Goal: Communication & Community: Share content

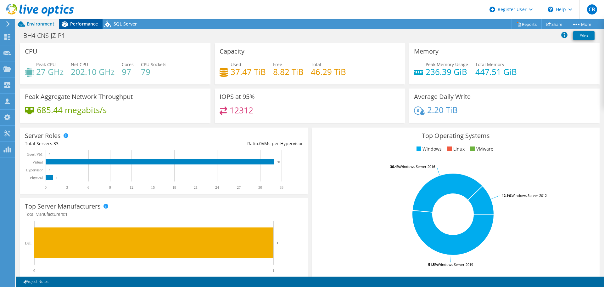
click at [81, 22] on span "Performance" at bounding box center [84, 24] width 28 height 6
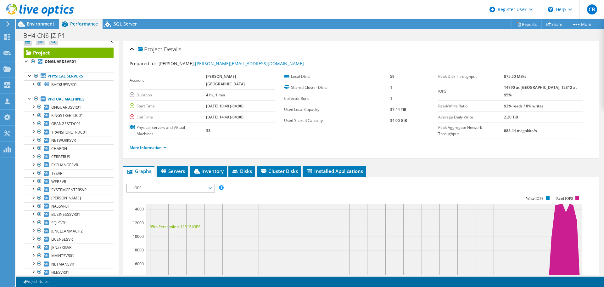
scroll to position [6, 0]
click at [193, 170] on li "Inventory" at bounding box center [208, 171] width 37 height 11
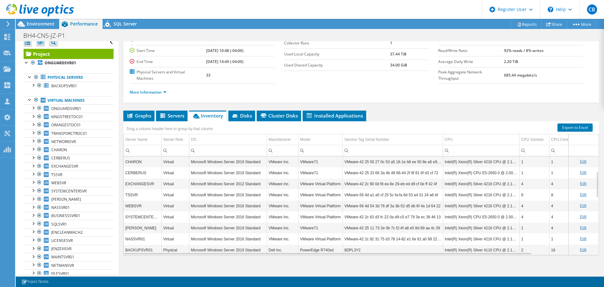
scroll to position [56, 0]
click at [139, 116] on span "Graphs" at bounding box center [139, 115] width 25 height 6
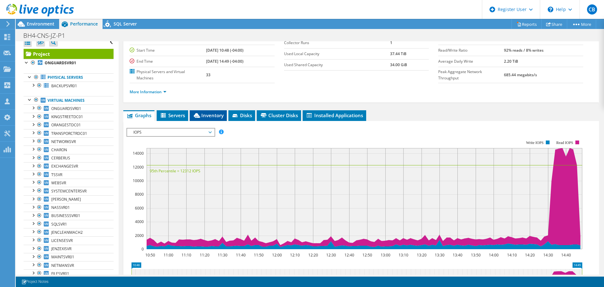
click at [197, 114] on icon at bounding box center [197, 115] width 6 height 5
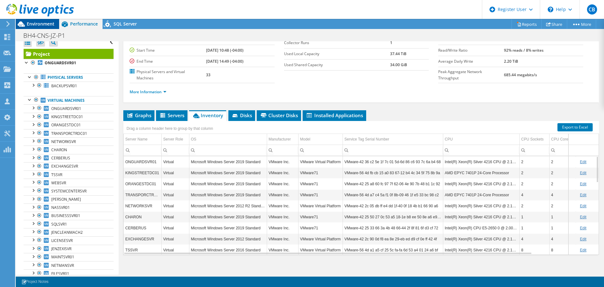
click at [41, 25] on span "Environment" at bounding box center [41, 24] width 28 height 6
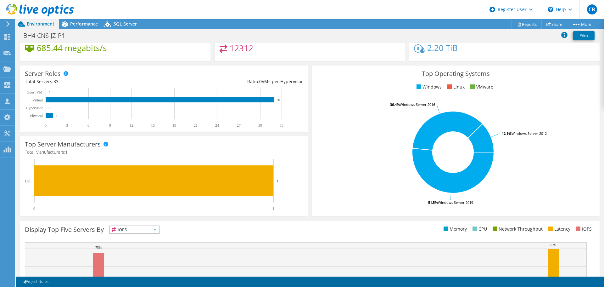
scroll to position [61, 0]
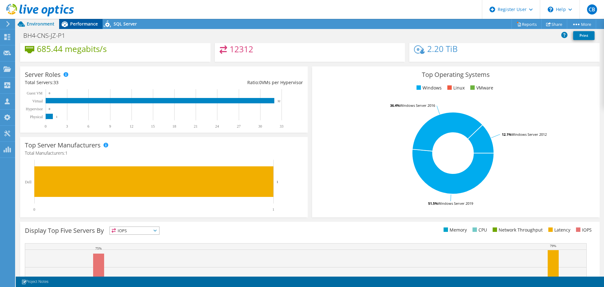
click at [88, 20] on div "Performance" at bounding box center [80, 24] width 43 height 10
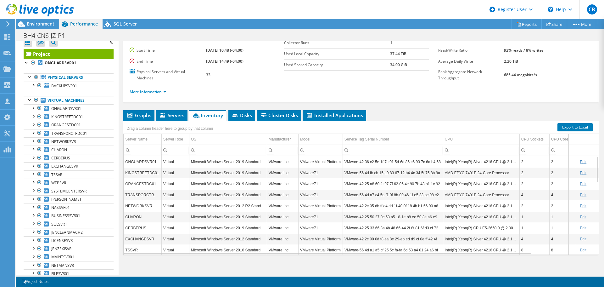
scroll to position [0, 0]
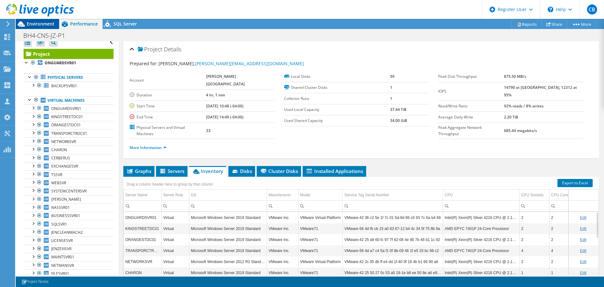
click at [27, 25] on span "Environment" at bounding box center [41, 24] width 28 height 6
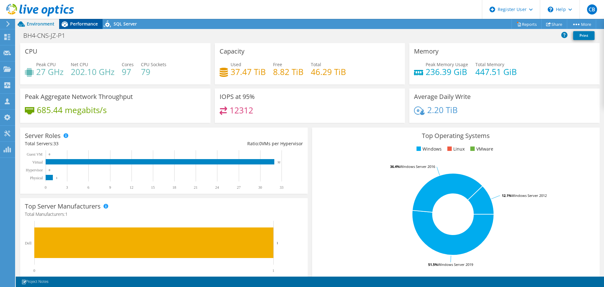
click at [69, 24] on icon at bounding box center [64, 24] width 11 height 11
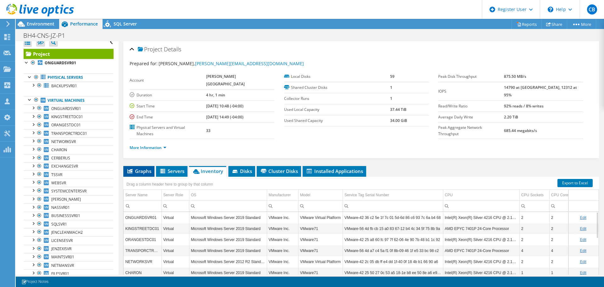
click at [144, 169] on span "Graphs" at bounding box center [139, 171] width 25 height 6
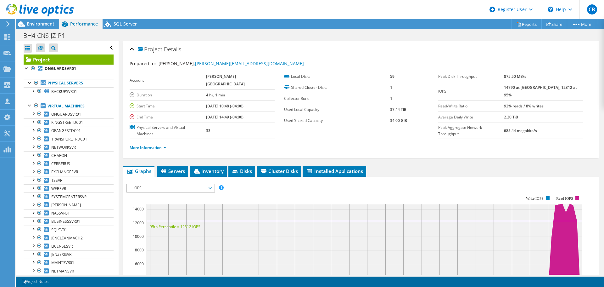
scroll to position [63, 0]
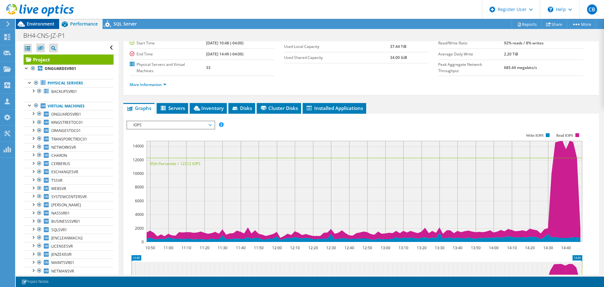
click at [52, 24] on span "Environment" at bounding box center [41, 24] width 28 height 6
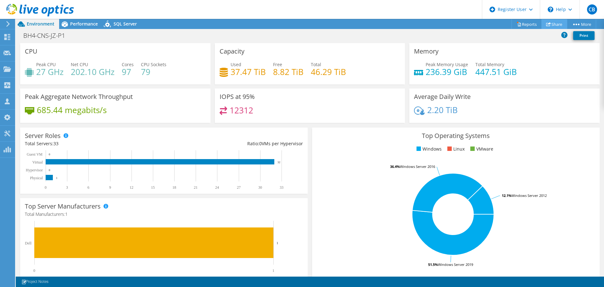
click at [553, 27] on link "Share" at bounding box center [555, 24] width 26 height 10
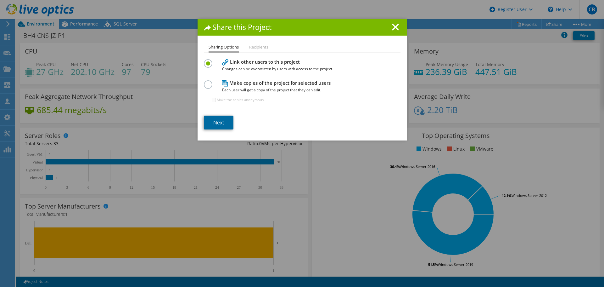
click at [222, 120] on link "Next" at bounding box center [219, 123] width 30 height 14
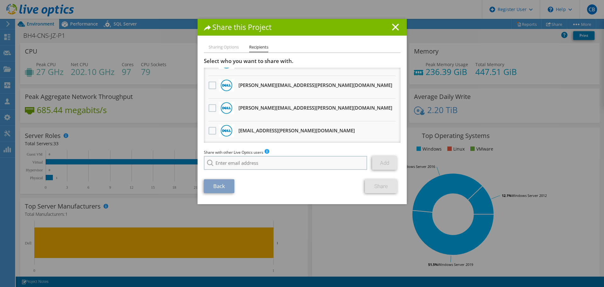
scroll to position [114, 0]
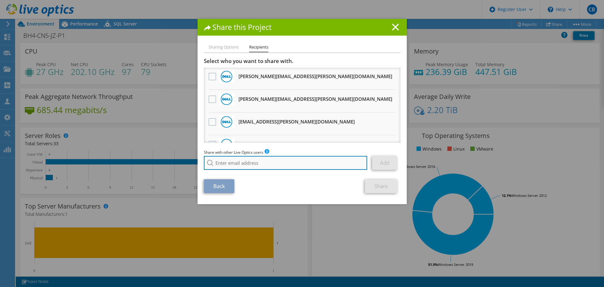
click at [270, 159] on input "search" at bounding box center [286, 163] width 164 height 14
paste input "[EMAIL_ADDRESS][DOMAIN_NAME]"
type input "[EMAIL_ADDRESS][DOMAIN_NAME]"
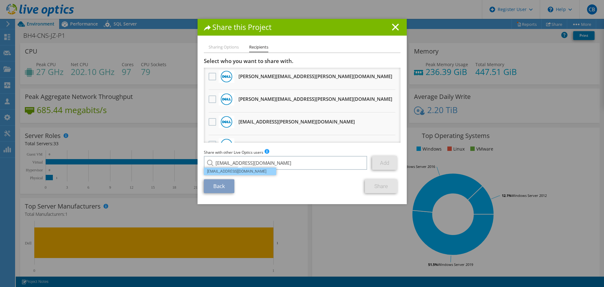
click at [249, 170] on li "[EMAIL_ADDRESS][DOMAIN_NAME]" at bounding box center [240, 171] width 72 height 8
click at [387, 164] on link "Add" at bounding box center [384, 163] width 25 height 14
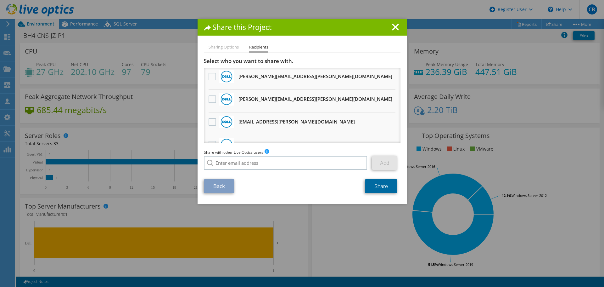
click at [377, 184] on link "Share" at bounding box center [381, 186] width 32 height 14
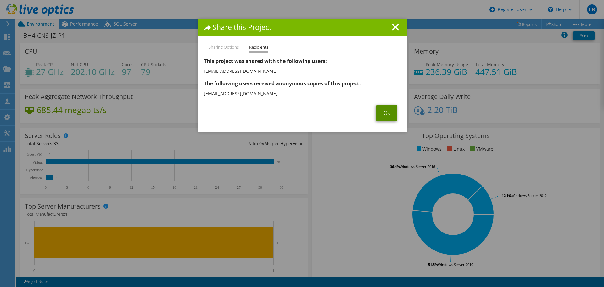
click at [382, 113] on link "Ok" at bounding box center [386, 113] width 21 height 16
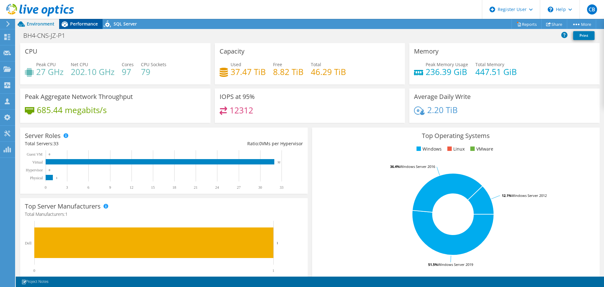
click at [89, 21] on span "Performance" at bounding box center [84, 24] width 28 height 6
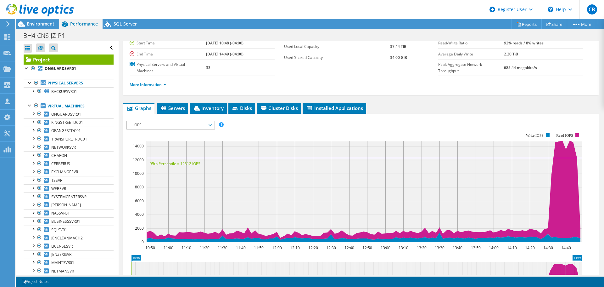
scroll to position [0, 0]
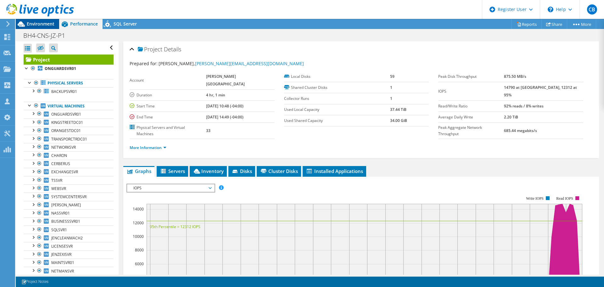
click at [41, 23] on span "Environment" at bounding box center [41, 24] width 28 height 6
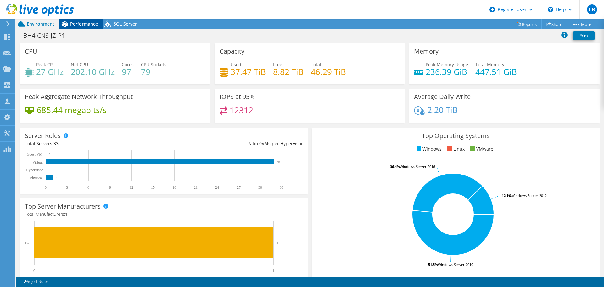
click at [88, 22] on span "Performance" at bounding box center [84, 24] width 28 height 6
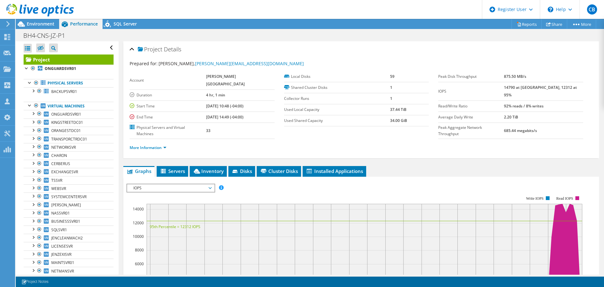
click at [206, 94] on b "4 hr, 1 min" at bounding box center [215, 94] width 19 height 5
click at [193, 150] on ul "More Information" at bounding box center [361, 147] width 463 height 8
click at [165, 149] on link "More Information" at bounding box center [148, 147] width 37 height 5
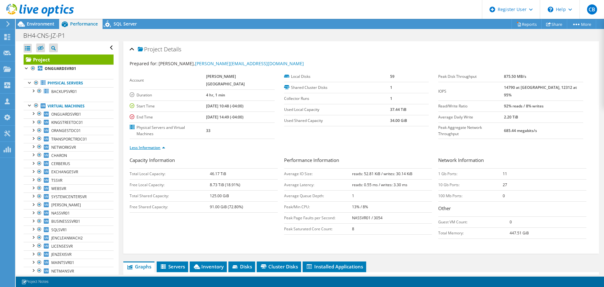
click at [165, 149] on link "Less Information" at bounding box center [148, 147] width 36 height 5
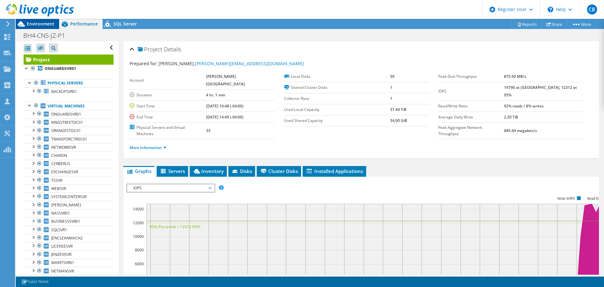
click at [44, 22] on span "Environment" at bounding box center [41, 24] width 28 height 6
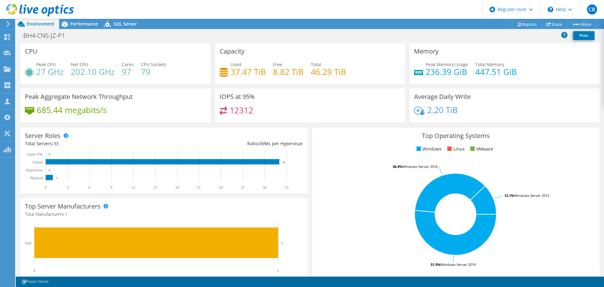
scroll to position [48, 0]
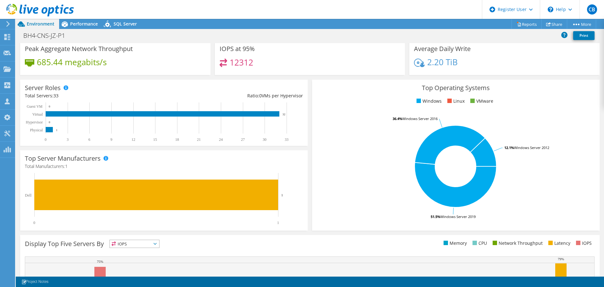
click at [85, 160] on h3 "Top Server Manufacturers" at bounding box center [63, 158] width 76 height 7
click at [146, 156] on div "Top Server Manufacturers Total Manufacturers: 1 0 1 Dell 1" at bounding box center [164, 190] width 288 height 80
click at [54, 156] on h3 "Top Server Manufacturers" at bounding box center [63, 158] width 76 height 7
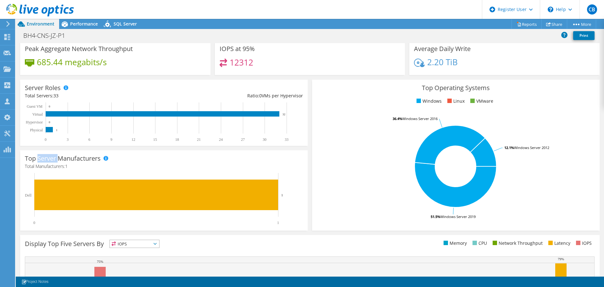
click at [54, 156] on h3 "Top Server Manufacturers" at bounding box center [63, 158] width 76 height 7
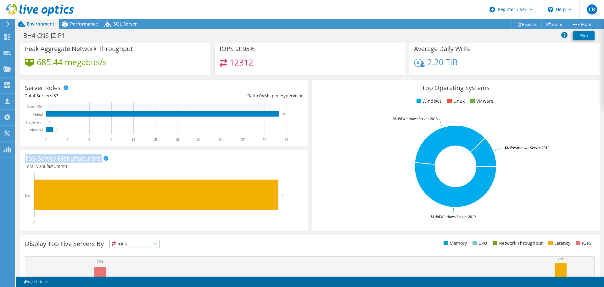
click at [52, 160] on h3 "Top Server Manufacturers" at bounding box center [63, 158] width 76 height 7
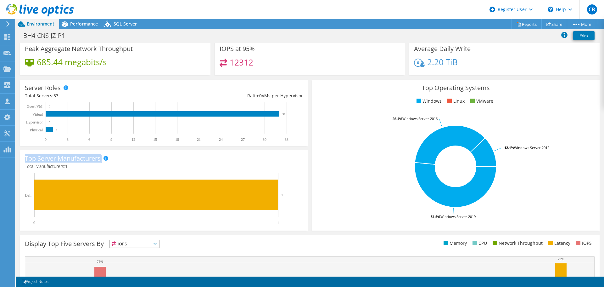
click at [52, 160] on h3 "Top Server Manufacturers" at bounding box center [63, 158] width 76 height 7
click at [79, 159] on h3 "Top Server Manufacturers" at bounding box center [63, 158] width 76 height 7
